Goal: Check status

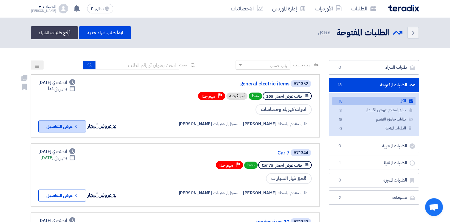
click at [77, 125] on icon "Check details" at bounding box center [76, 126] width 6 height 6
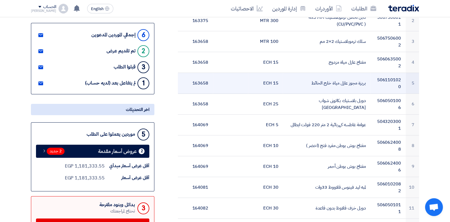
scroll to position [147, 0]
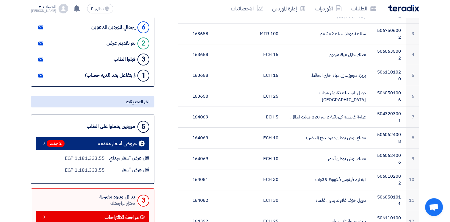
click at [130, 144] on span "عروض أسعار مقدمة" at bounding box center [117, 143] width 39 height 4
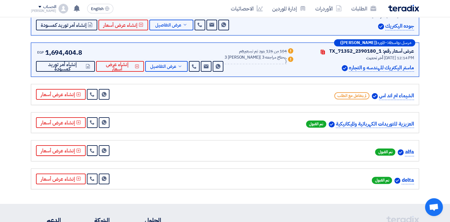
scroll to position [126, 0]
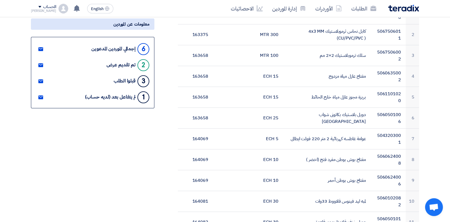
scroll to position [145, 0]
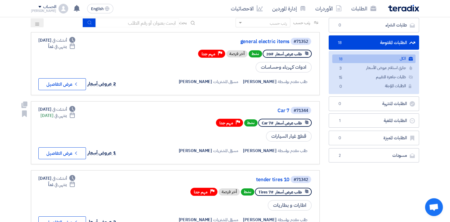
scroll to position [43, 0]
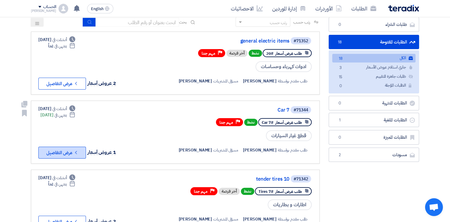
click at [75, 151] on use at bounding box center [76, 152] width 2 height 3
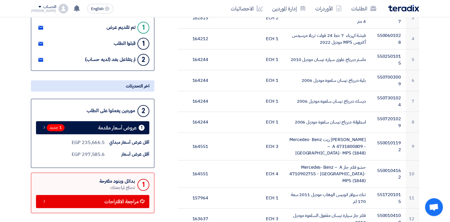
scroll to position [148, 0]
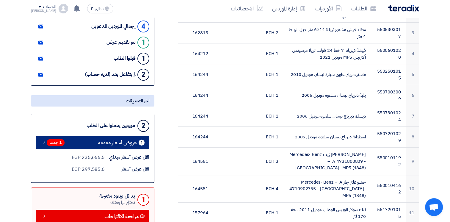
click at [133, 137] on link "1 عروض أسعار مقدمة 1 جديد" at bounding box center [92, 142] width 113 height 13
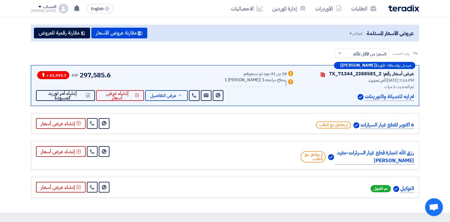
scroll to position [61, 0]
